Goal: Contribute content: Add original content to the website for others to see

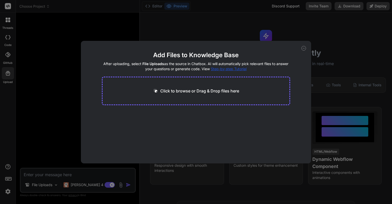
click at [205, 86] on div "Click to browse or Drag & Drop files here" at bounding box center [196, 91] width 189 height 29
click at [203, 91] on p "Click to browse or Drag & Drop files here" at bounding box center [199, 91] width 79 height 6
drag, startPoint x: 262, startPoint y: 69, endPoint x: 209, endPoint y: 67, distance: 53.4
click at [209, 67] on h4 "After uploading, select File Uploads as the source in Chatbox. AI will automati…" at bounding box center [196, 66] width 189 height 10
click at [207, 55] on h2 "Add Files to Knowledge Base" at bounding box center [196, 55] width 189 height 8
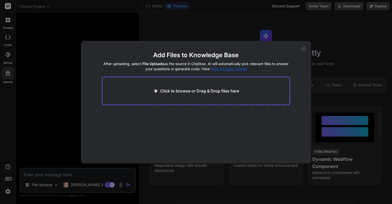
click at [187, 95] on div "Click to browse or Drag & Drop files here" at bounding box center [196, 91] width 189 height 29
click at [187, 90] on p "Click to browse or Drag & Drop files here" at bounding box center [199, 91] width 79 height 6
type input "C:\fakepath\新建 DOCX 文档.docx"
click at [152, 113] on icon at bounding box center [151, 114] width 4 height 4
click at [304, 48] on icon at bounding box center [303, 48] width 5 height 5
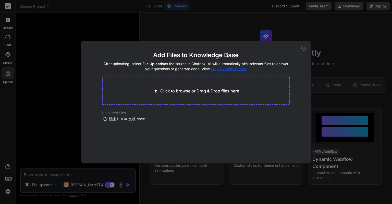
type textarea "x"
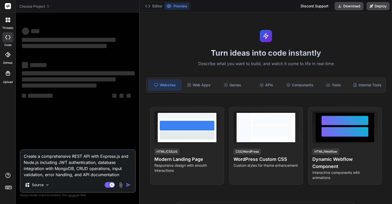
type textarea "x"
click at [94, 159] on textarea "Create a comprehensive REST API with Express.js and Node.js including JWT authe…" at bounding box center [78, 164] width 114 height 28
type textarea "x"
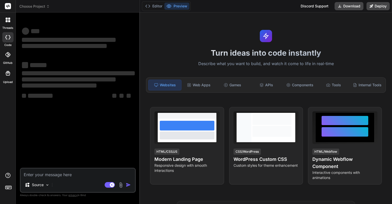
click at [175, 84] on div "Websites" at bounding box center [164, 85] width 33 height 11
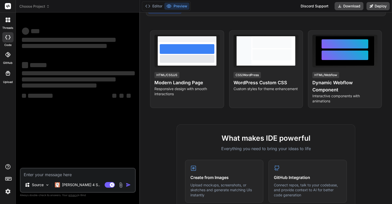
scroll to position [51, 0]
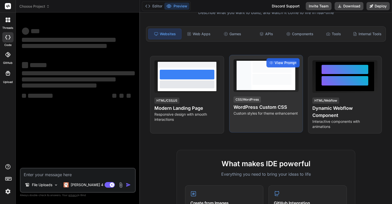
click at [267, 78] on div at bounding box center [271, 79] width 39 height 11
click at [275, 65] on span "View Prompt" at bounding box center [286, 62] width 22 height 5
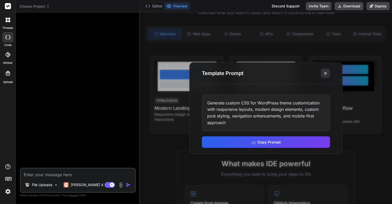
click at [326, 72] on icon at bounding box center [325, 73] width 5 height 5
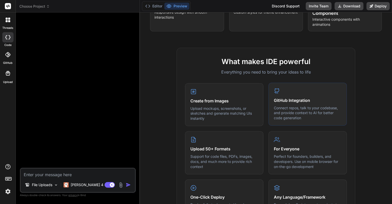
scroll to position [179, 0]
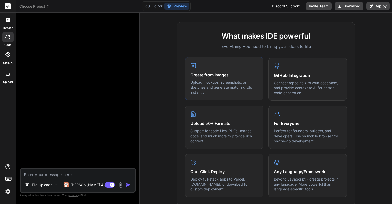
click at [209, 81] on div "Create from Images Upload mockups, screenshots, or sketches and generate matchi…" at bounding box center [224, 78] width 78 height 43
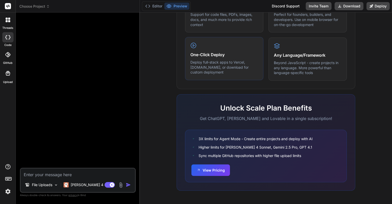
scroll to position [170, 0]
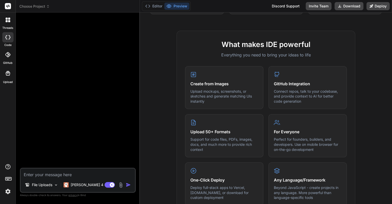
click at [47, 69] on div at bounding box center [78, 92] width 115 height 151
click at [11, 71] on div at bounding box center [8, 73] width 12 height 12
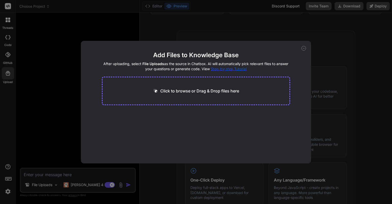
click at [201, 99] on div "Click to browse or Drag & Drop files here" at bounding box center [196, 91] width 189 height 29
click at [201, 95] on div "Click to browse or Drag & Drop files here" at bounding box center [196, 91] width 189 height 29
click at [200, 92] on p "Click to browse or Drag & Drop files here" at bounding box center [199, 91] width 79 height 6
click at [65, 145] on div "Add Files to Knowledge Base After uploading, select File Uploads as the source …" at bounding box center [196, 102] width 392 height 204
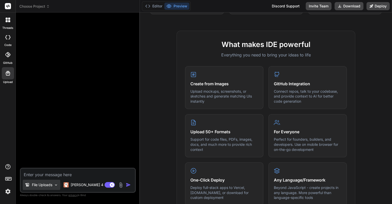
click at [43, 185] on p "File Uploads" at bounding box center [42, 184] width 20 height 5
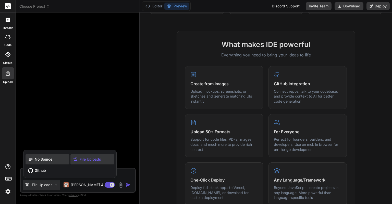
click at [45, 161] on span "No Source" at bounding box center [44, 159] width 18 height 5
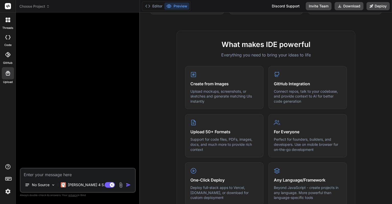
click at [9, 74] on icon at bounding box center [8, 73] width 6 height 6
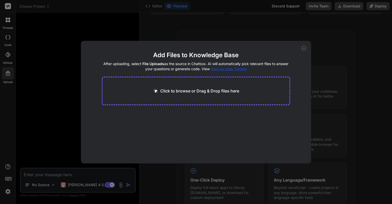
click at [206, 102] on div "Click to browse or Drag & Drop files here" at bounding box center [196, 91] width 189 height 29
click at [204, 92] on p "Click to browse or Drag & Drop files here" at bounding box center [199, 91] width 79 height 6
click at [304, 47] on icon at bounding box center [303, 48] width 5 height 5
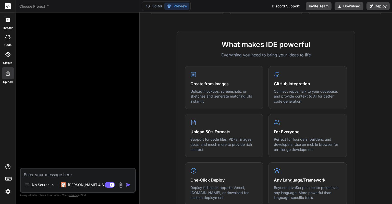
click at [8, 76] on icon at bounding box center [8, 73] width 6 height 6
type textarea "x"
